Goal: Transaction & Acquisition: Download file/media

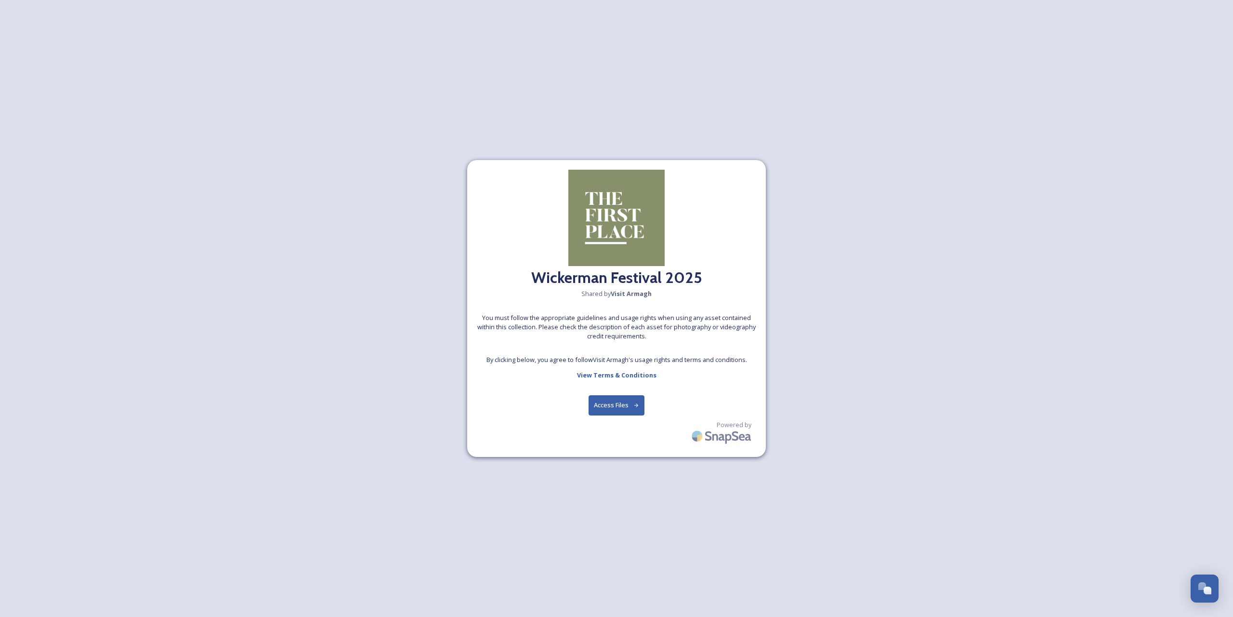
click at [622, 411] on button "Access Files" at bounding box center [617, 405] width 56 height 20
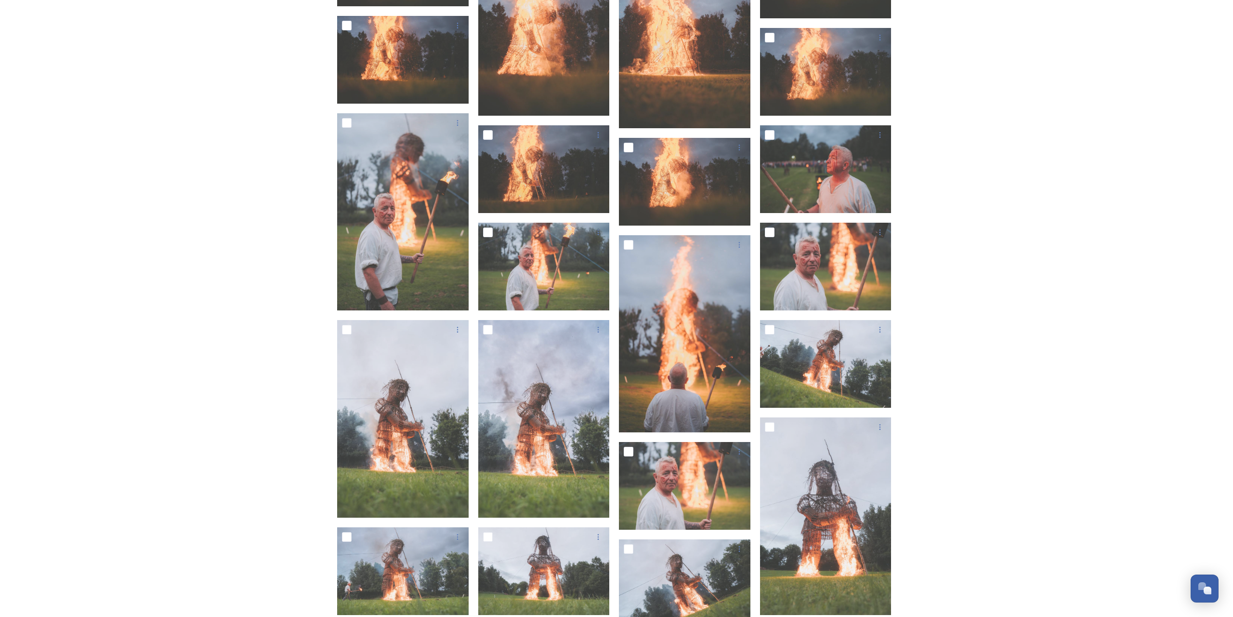
scroll to position [1440, 0]
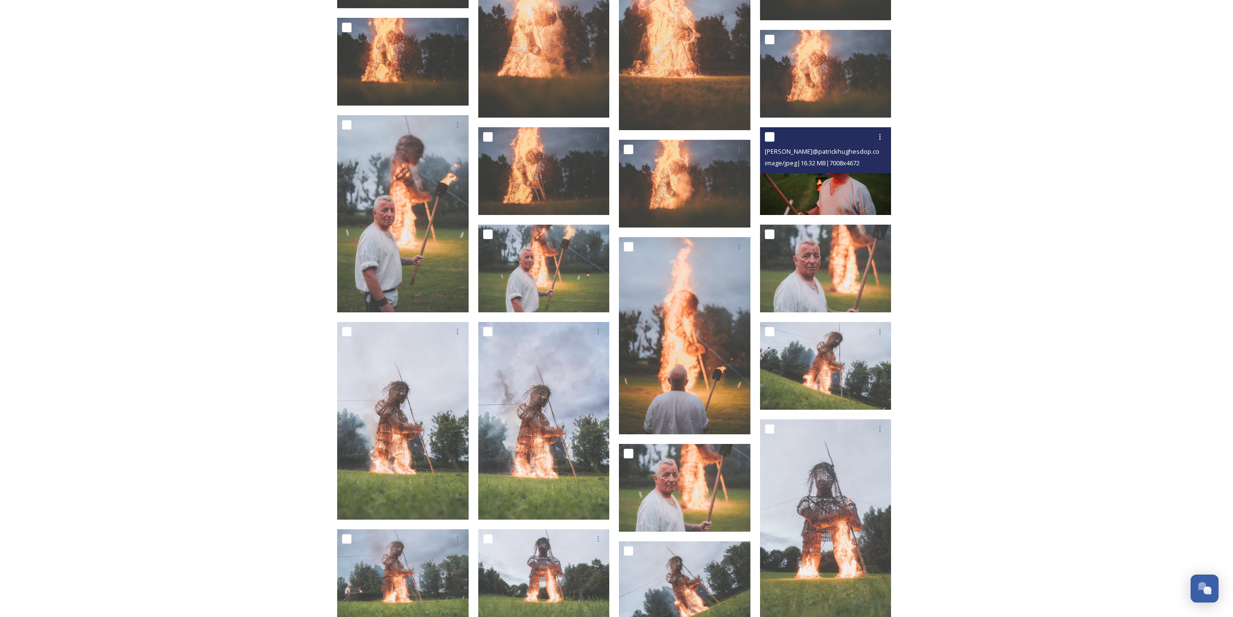
click at [857, 186] on img at bounding box center [826, 171] width 132 height 88
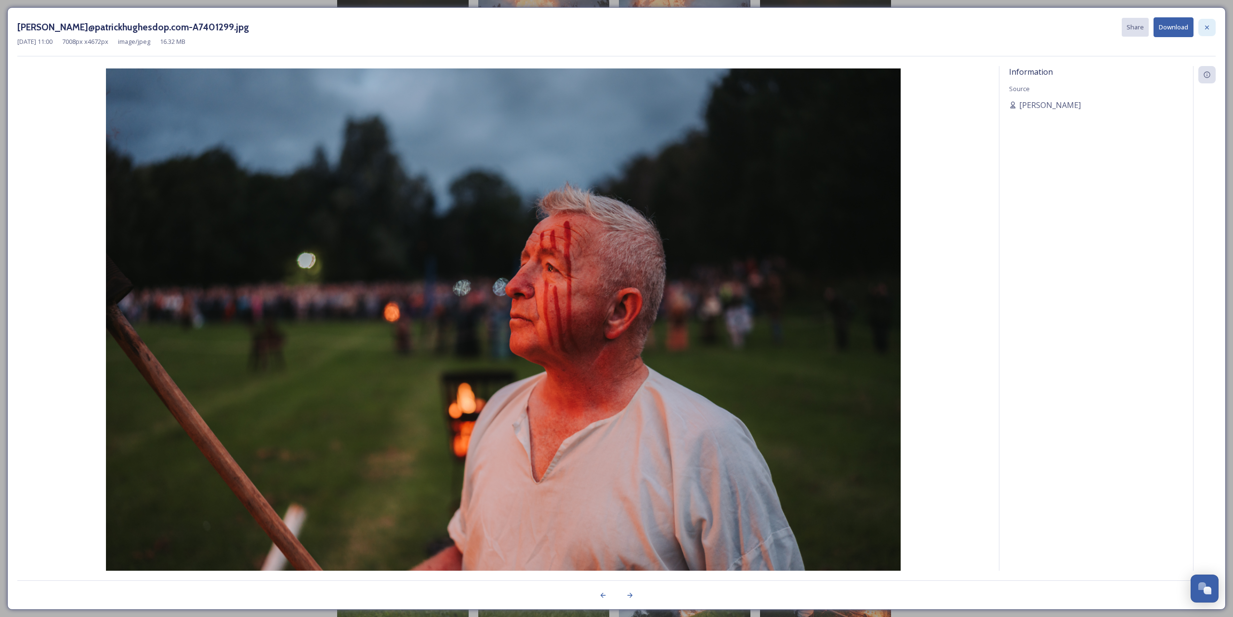
click at [1200, 31] on div at bounding box center [1206, 27] width 17 height 17
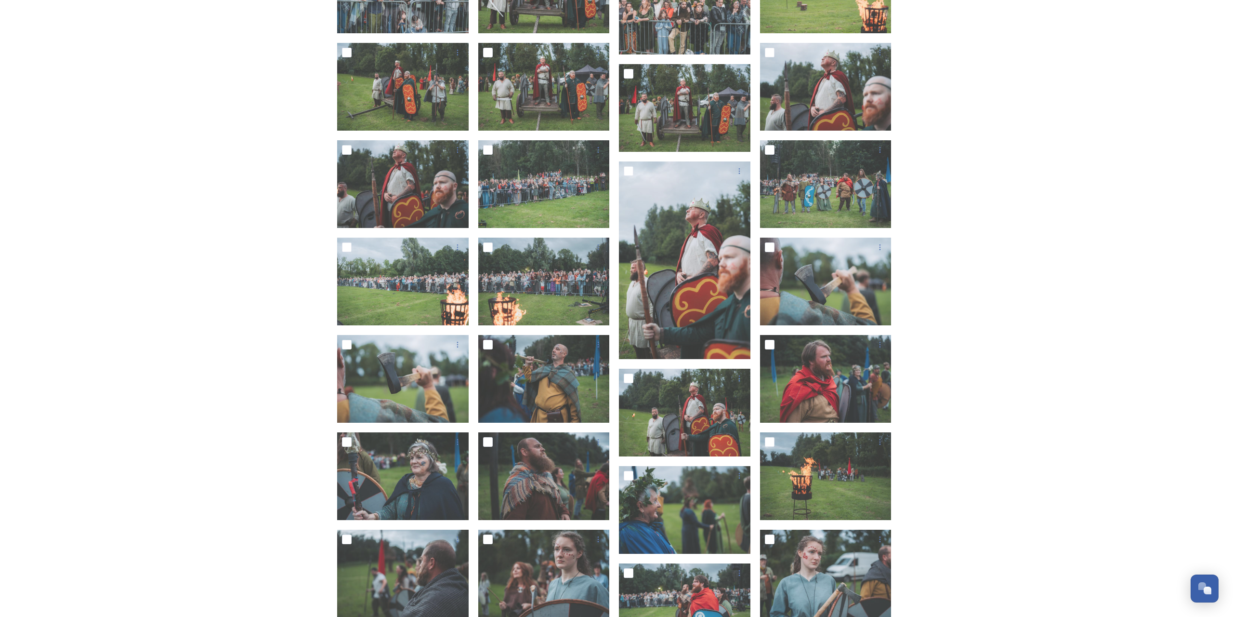
scroll to position [4658, 0]
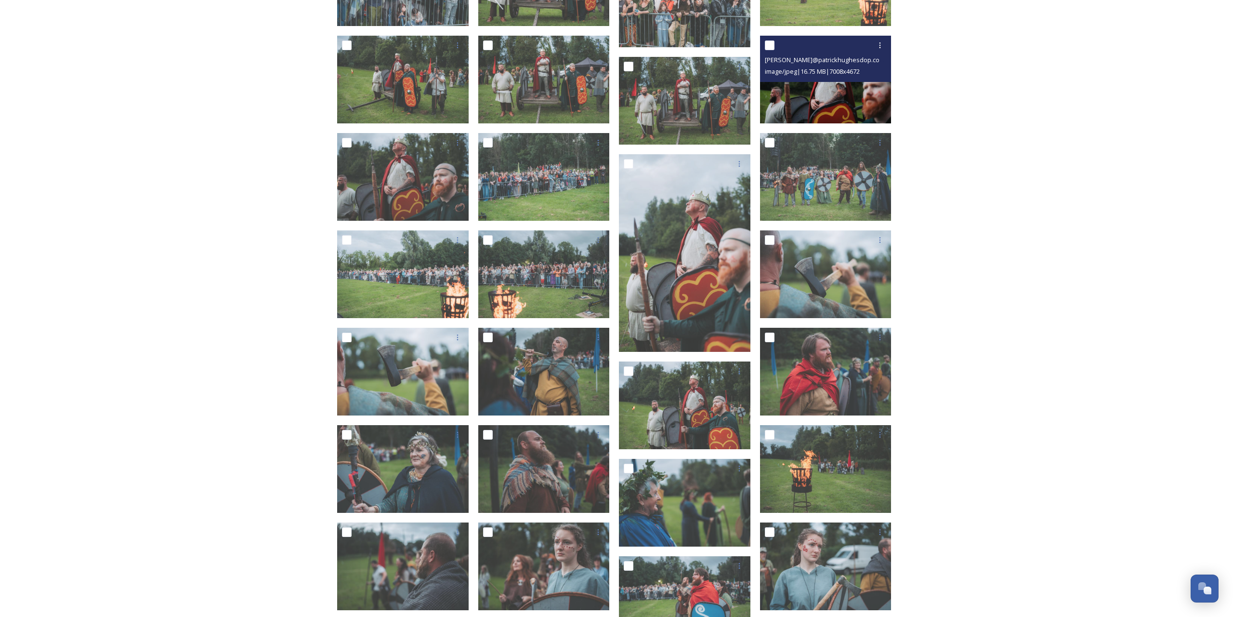
click at [803, 95] on img at bounding box center [826, 80] width 132 height 88
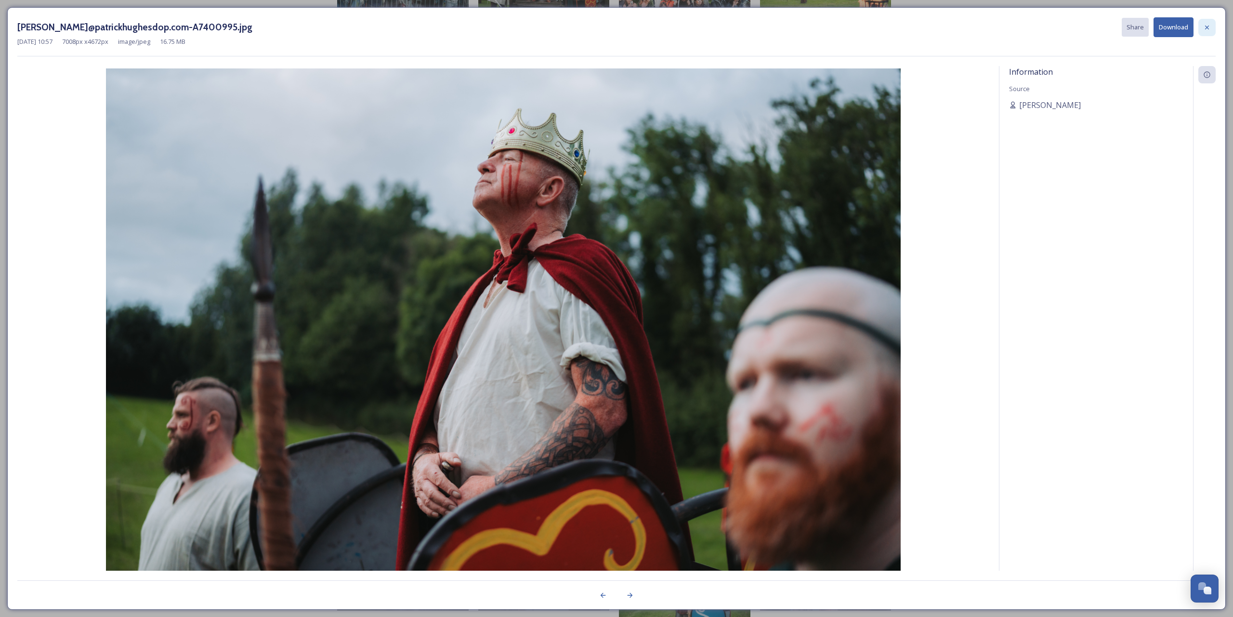
click at [1208, 26] on icon at bounding box center [1207, 28] width 8 height 8
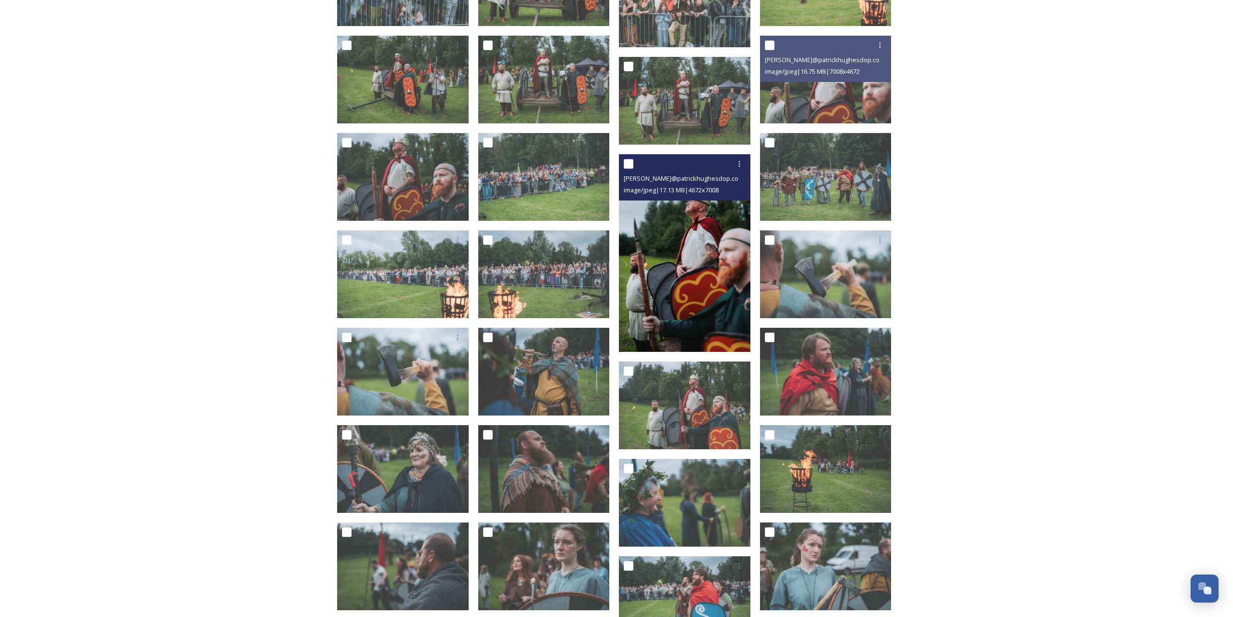
scroll to position [4642, 0]
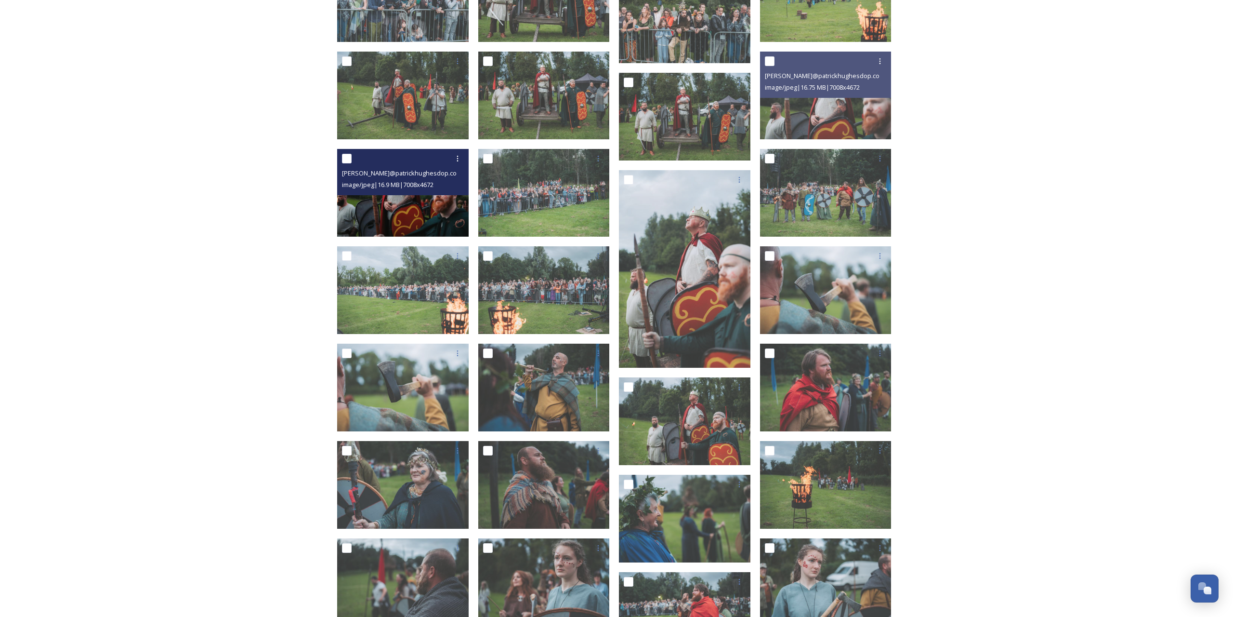
click at [375, 203] on img at bounding box center [403, 193] width 132 height 88
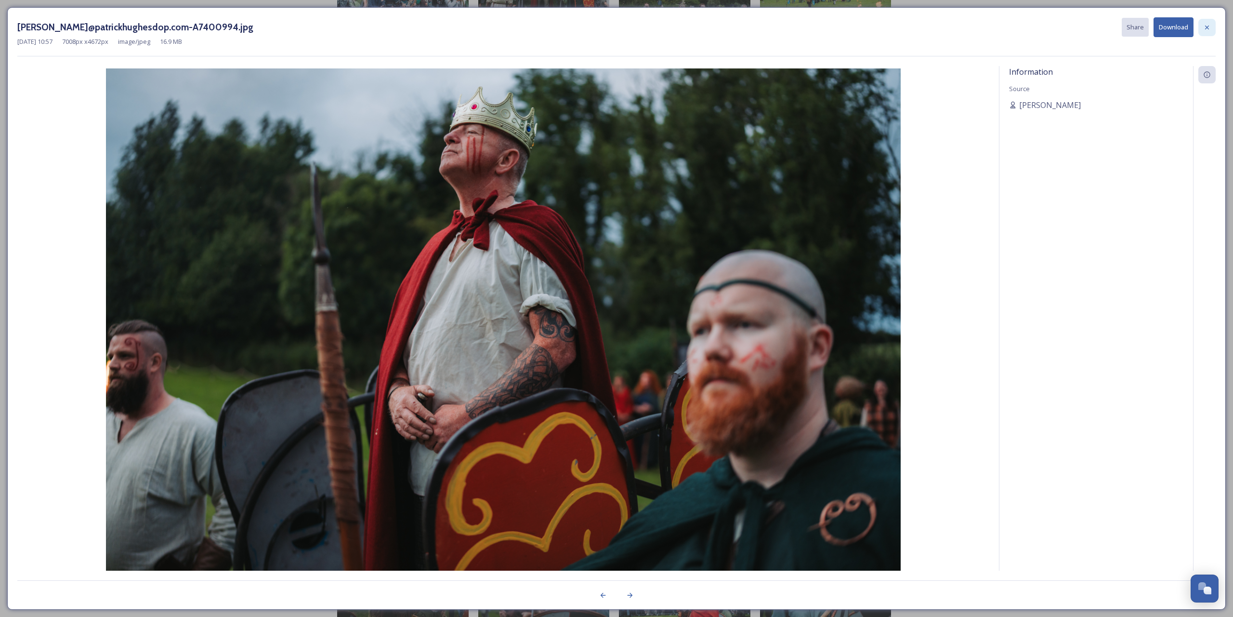
click at [1205, 31] on div at bounding box center [1206, 27] width 17 height 17
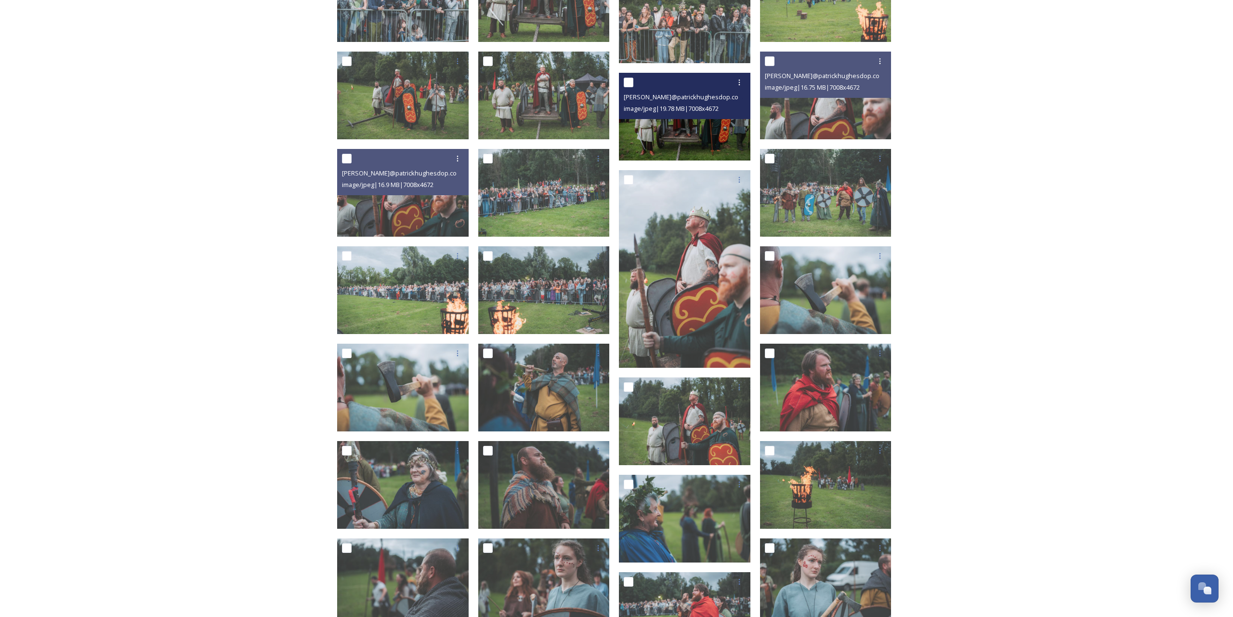
click at [682, 134] on img at bounding box center [685, 117] width 132 height 88
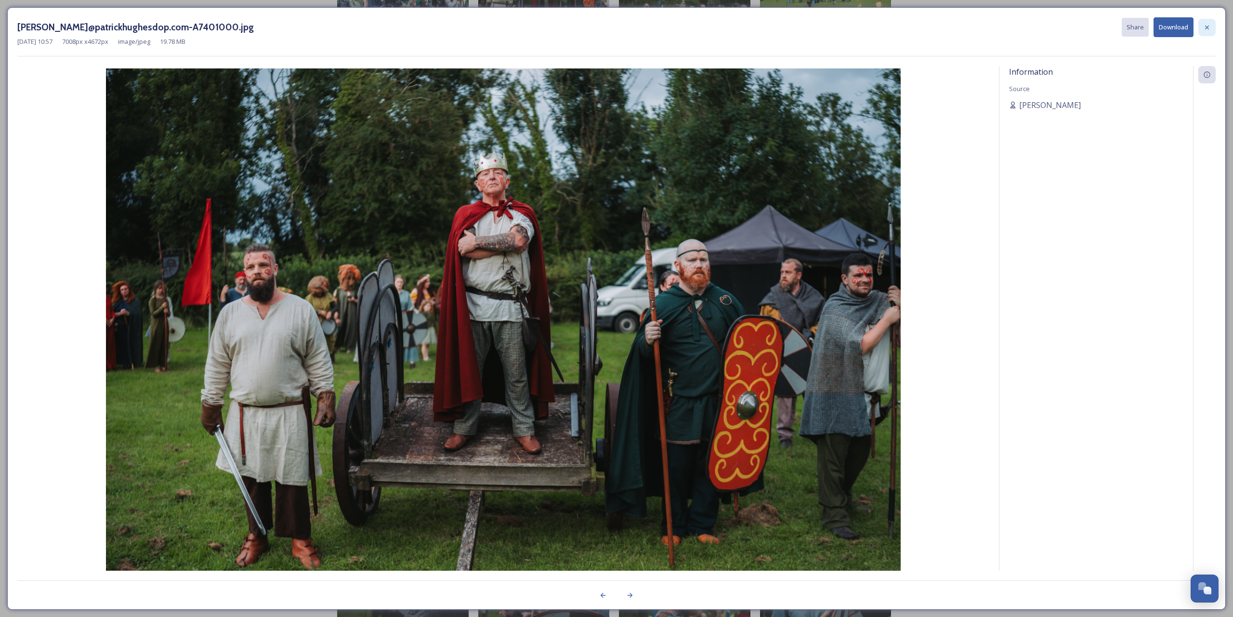
click at [1208, 27] on icon at bounding box center [1207, 28] width 8 height 8
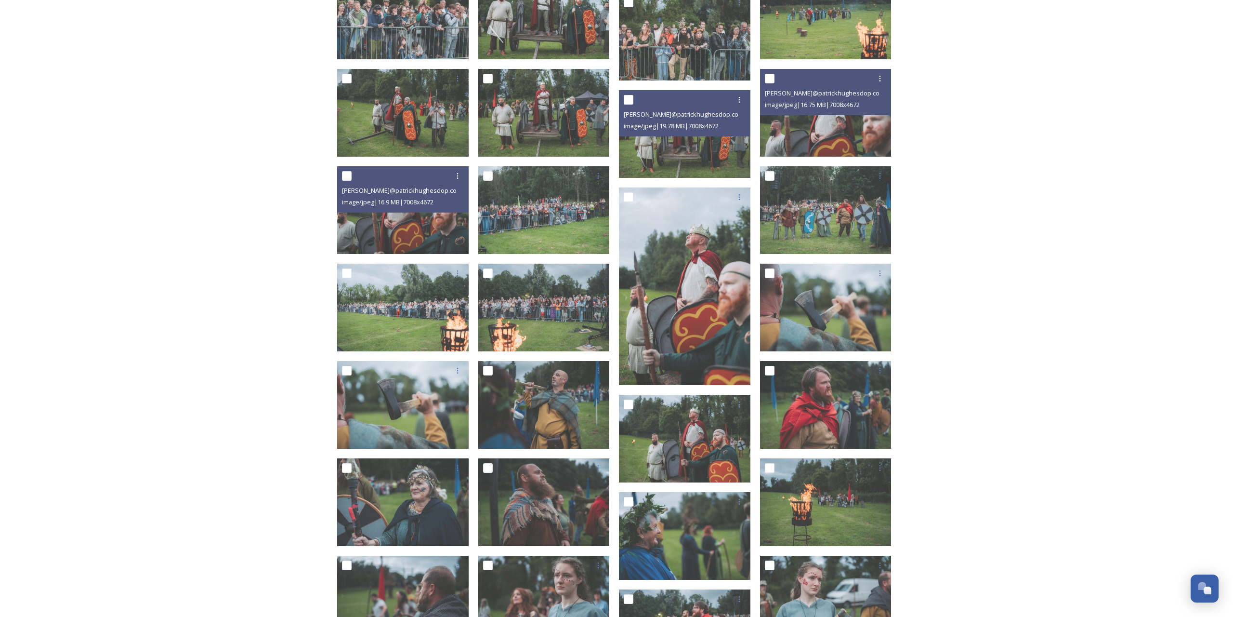
scroll to position [4623, 0]
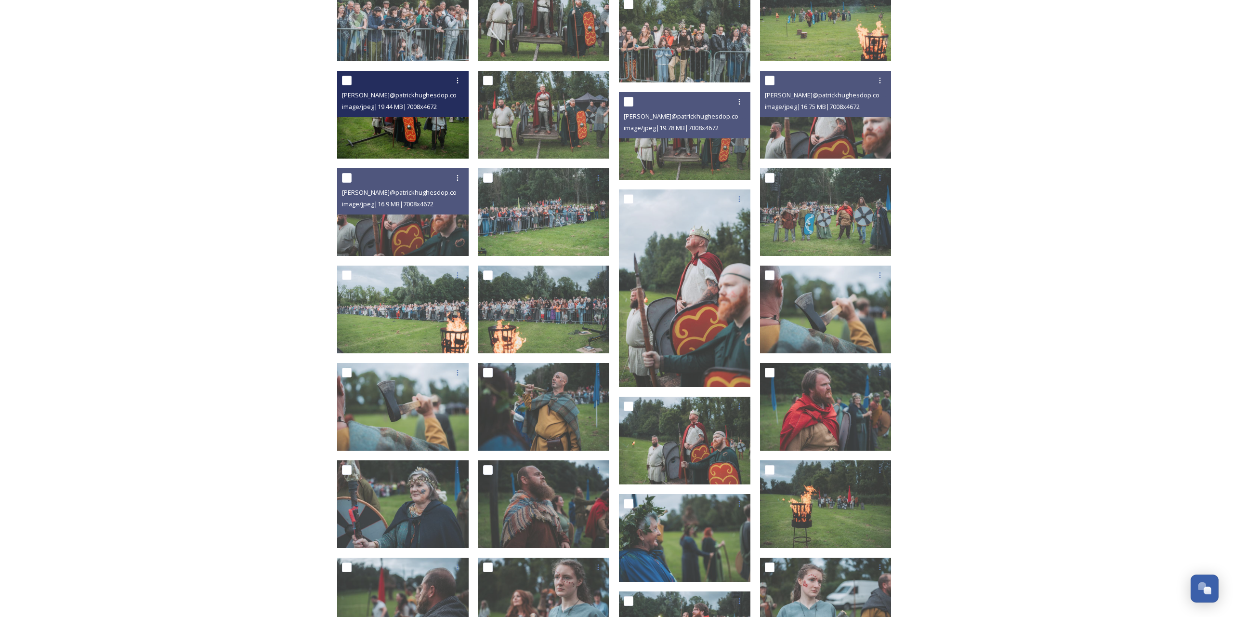
click at [411, 128] on img at bounding box center [403, 115] width 132 height 88
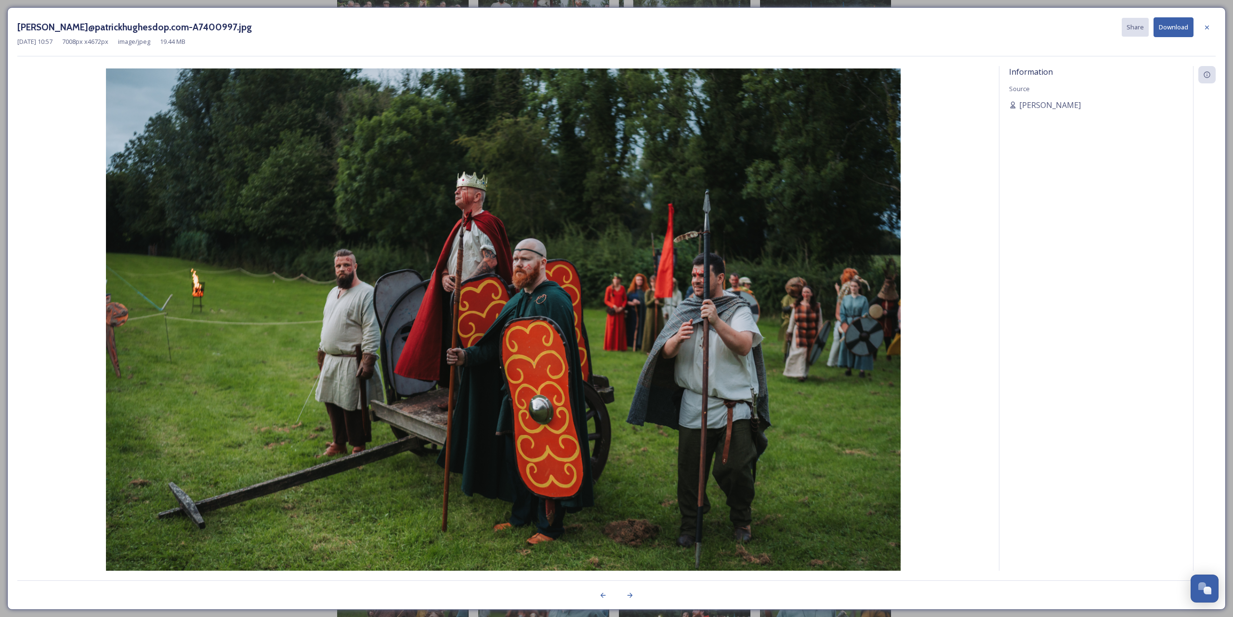
click at [1174, 25] on button "Download" at bounding box center [1174, 27] width 40 height 20
click at [1209, 27] on icon at bounding box center [1207, 28] width 8 height 8
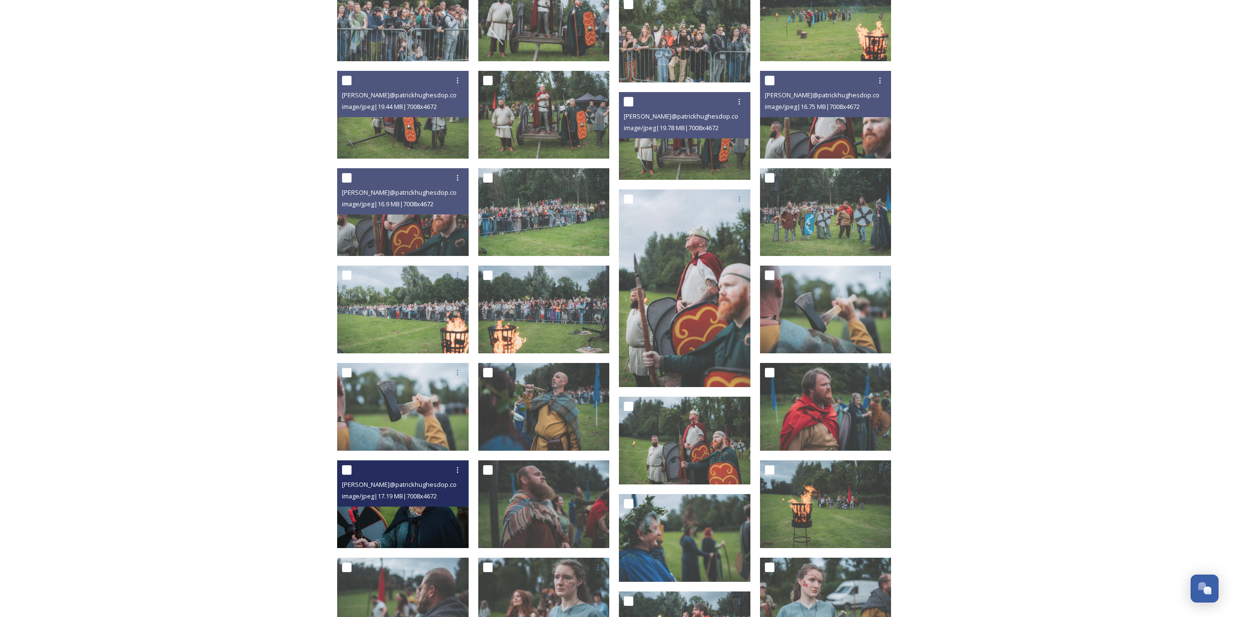
click at [380, 512] on img at bounding box center [403, 504] width 132 height 88
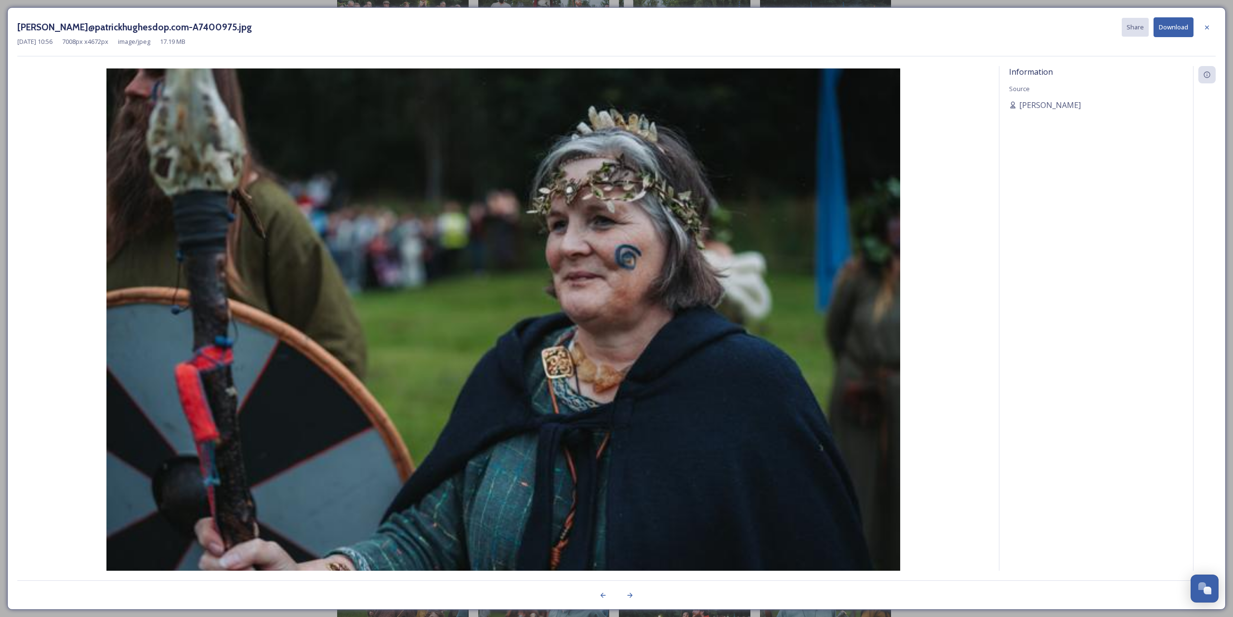
click at [1177, 28] on button "Download" at bounding box center [1174, 27] width 40 height 20
click at [1210, 29] on icon at bounding box center [1207, 28] width 8 height 8
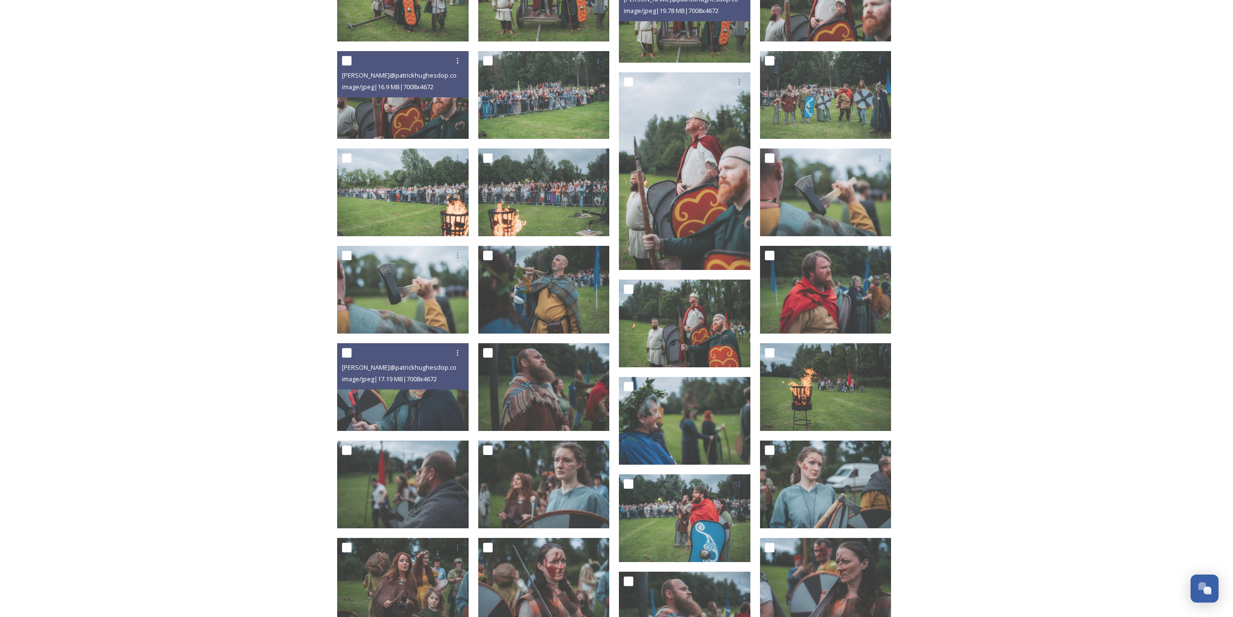
scroll to position [4741, 0]
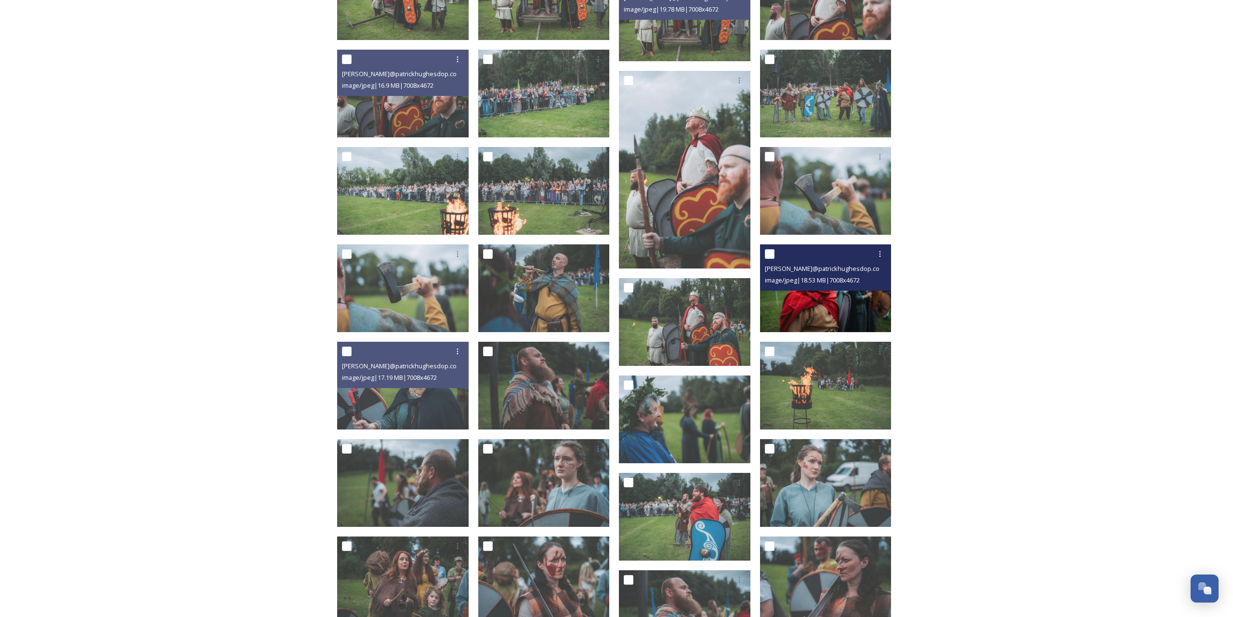
click at [847, 305] on img at bounding box center [826, 288] width 132 height 88
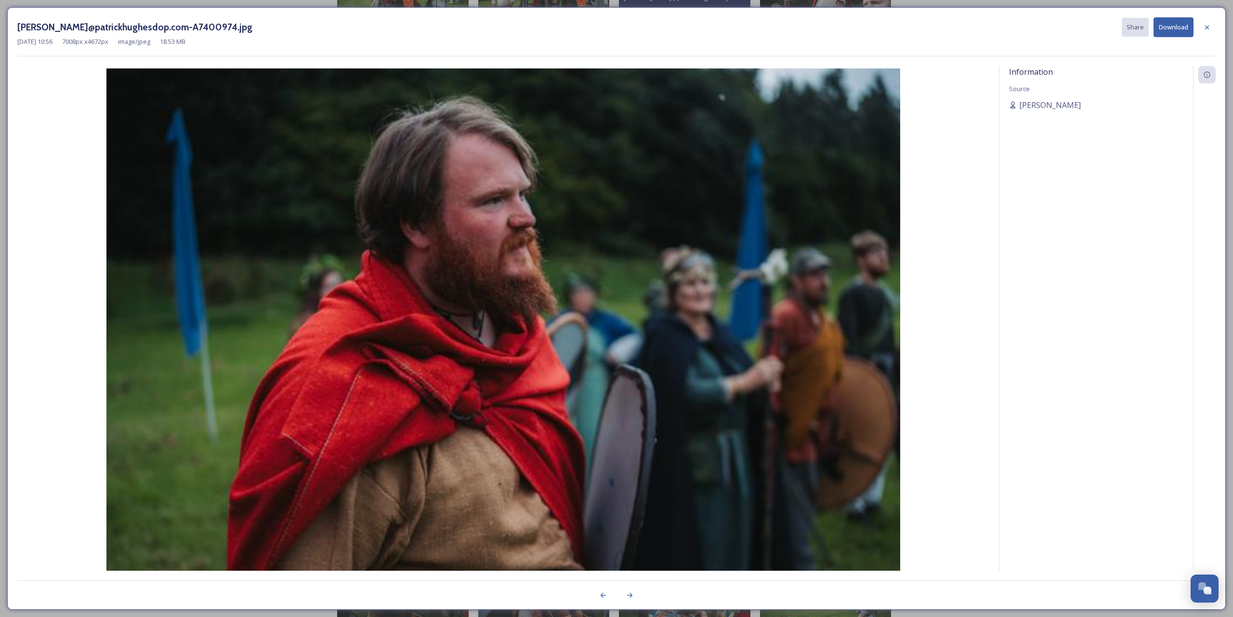
click at [1174, 31] on button "Download" at bounding box center [1174, 27] width 40 height 20
click at [1206, 26] on icon at bounding box center [1207, 27] width 4 height 4
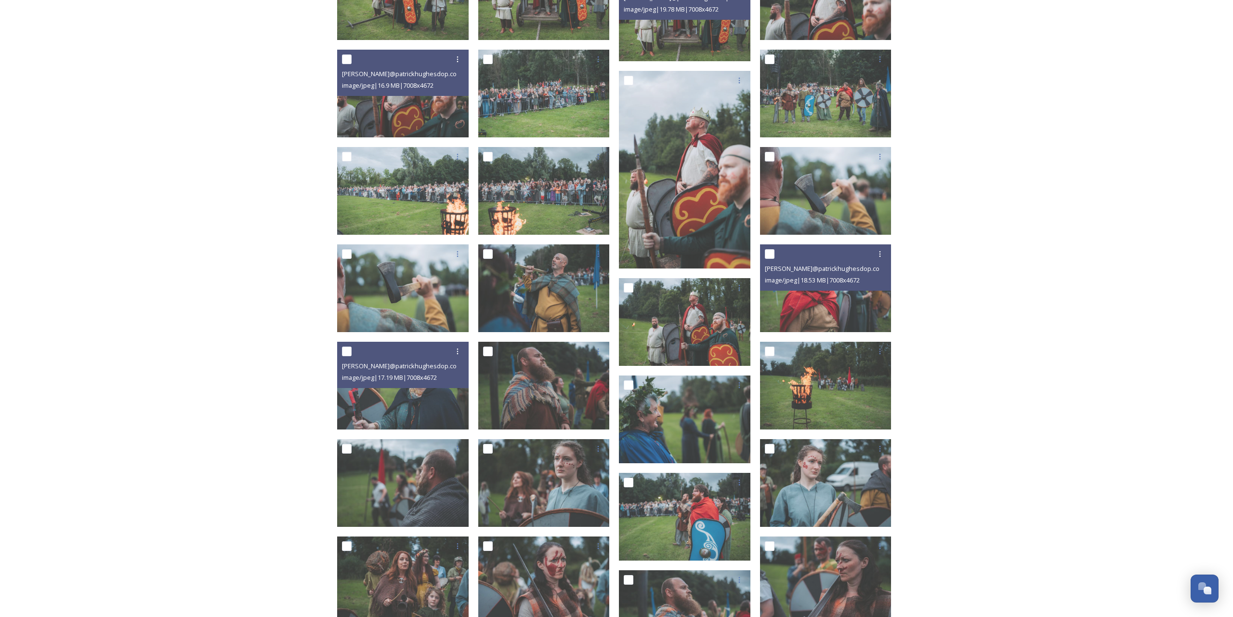
scroll to position [4750, 0]
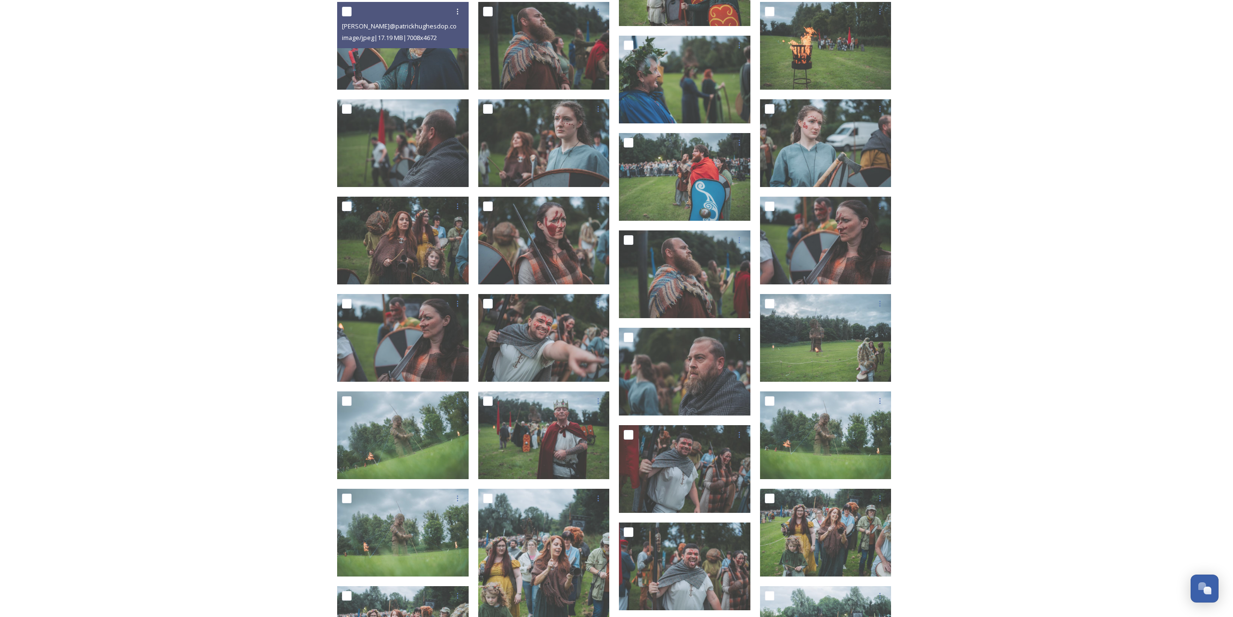
scroll to position [5082, 0]
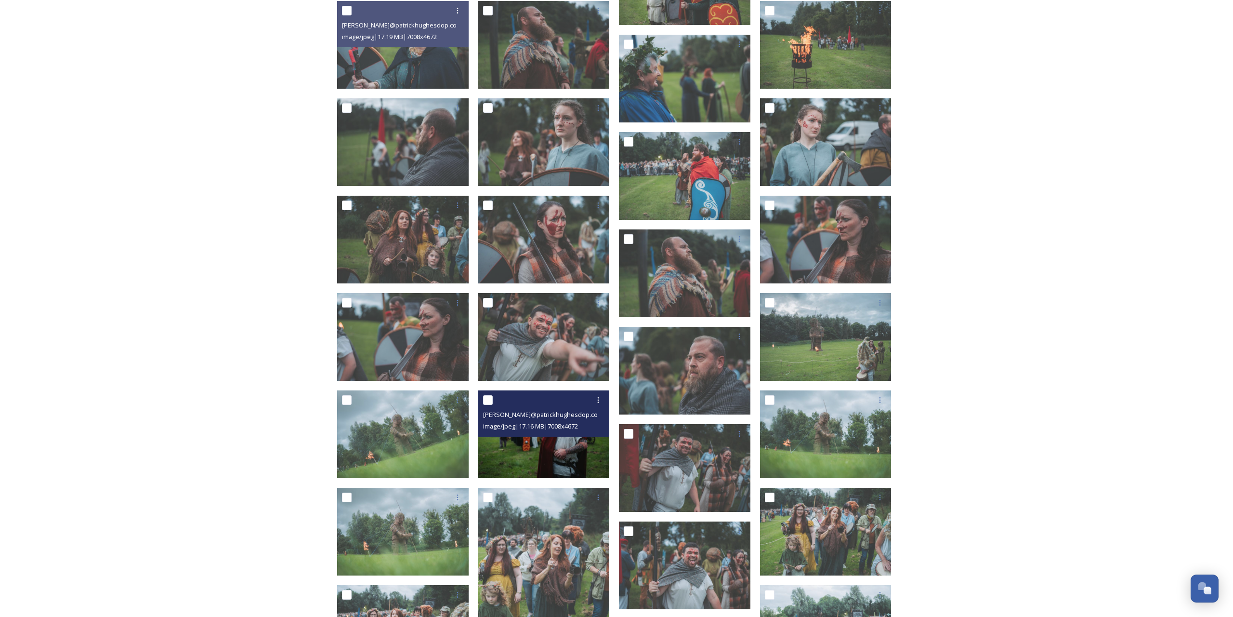
click at [559, 453] on img at bounding box center [544, 434] width 132 height 88
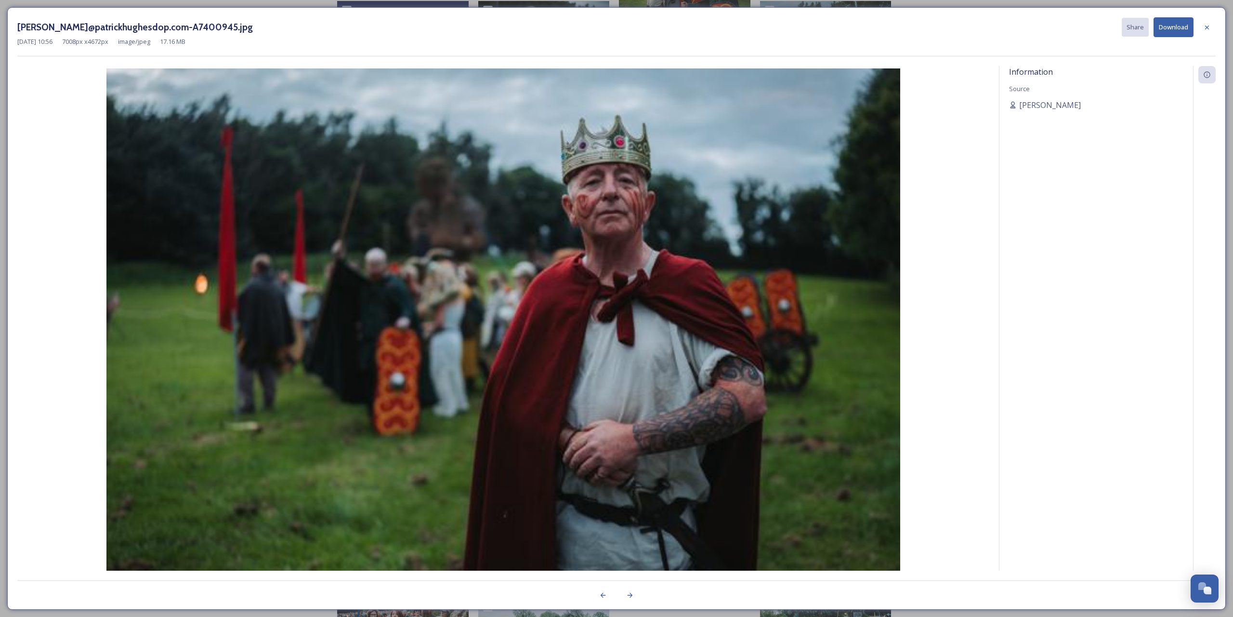
click at [1174, 30] on button "Download" at bounding box center [1174, 27] width 40 height 20
click at [1207, 25] on icon at bounding box center [1207, 28] width 8 height 8
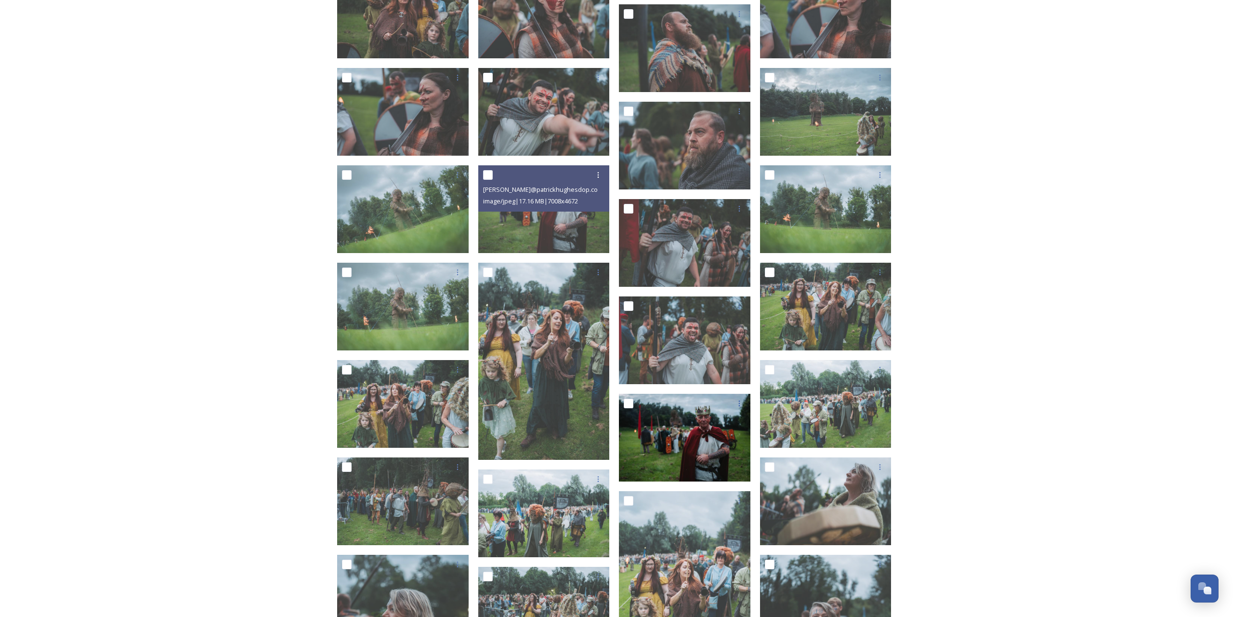
scroll to position [5325, 0]
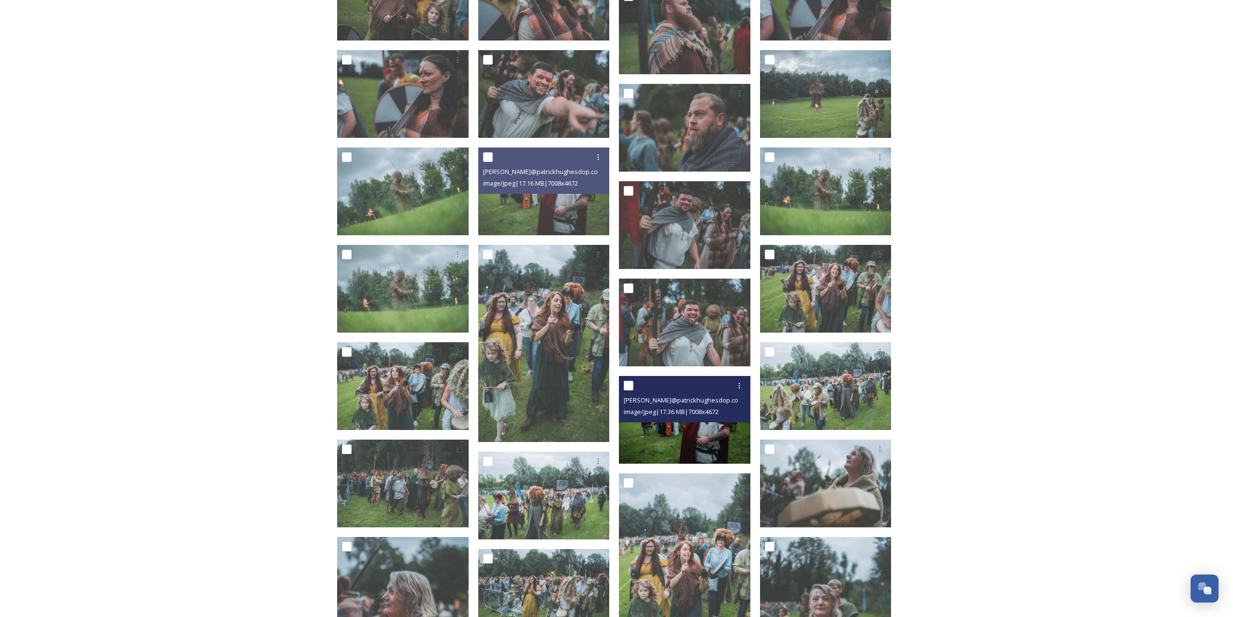
click at [676, 442] on img at bounding box center [685, 419] width 132 height 88
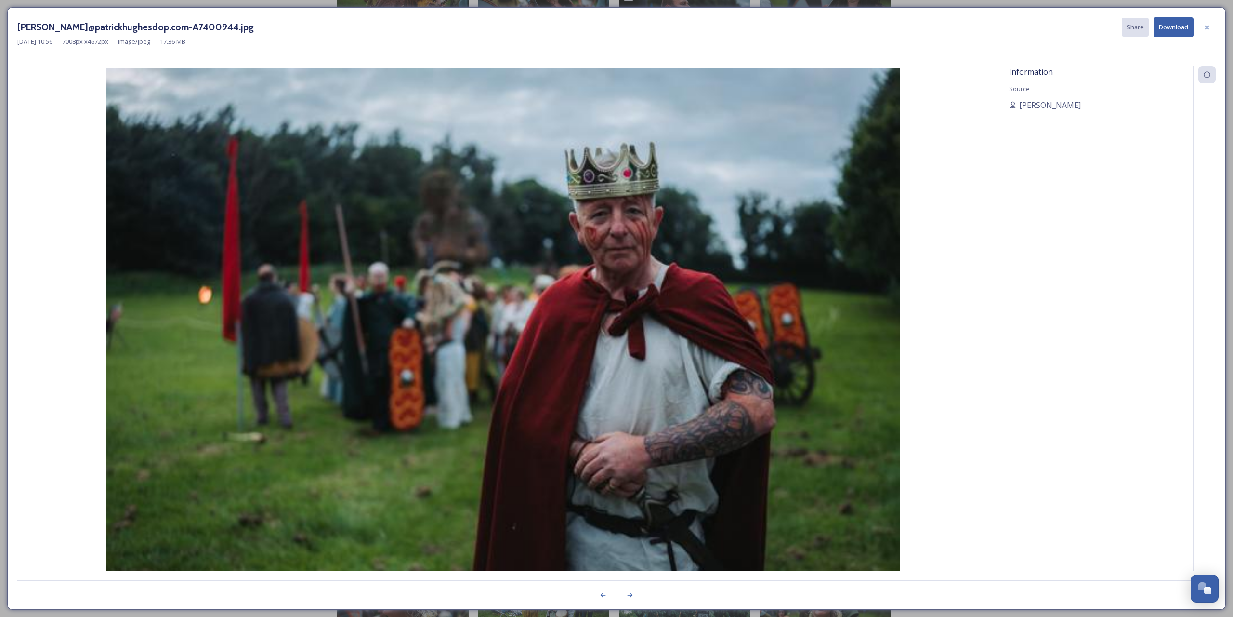
click at [1181, 33] on button "Download" at bounding box center [1174, 27] width 40 height 20
click at [1206, 24] on icon at bounding box center [1207, 28] width 8 height 8
